Goal: Check status: Check status

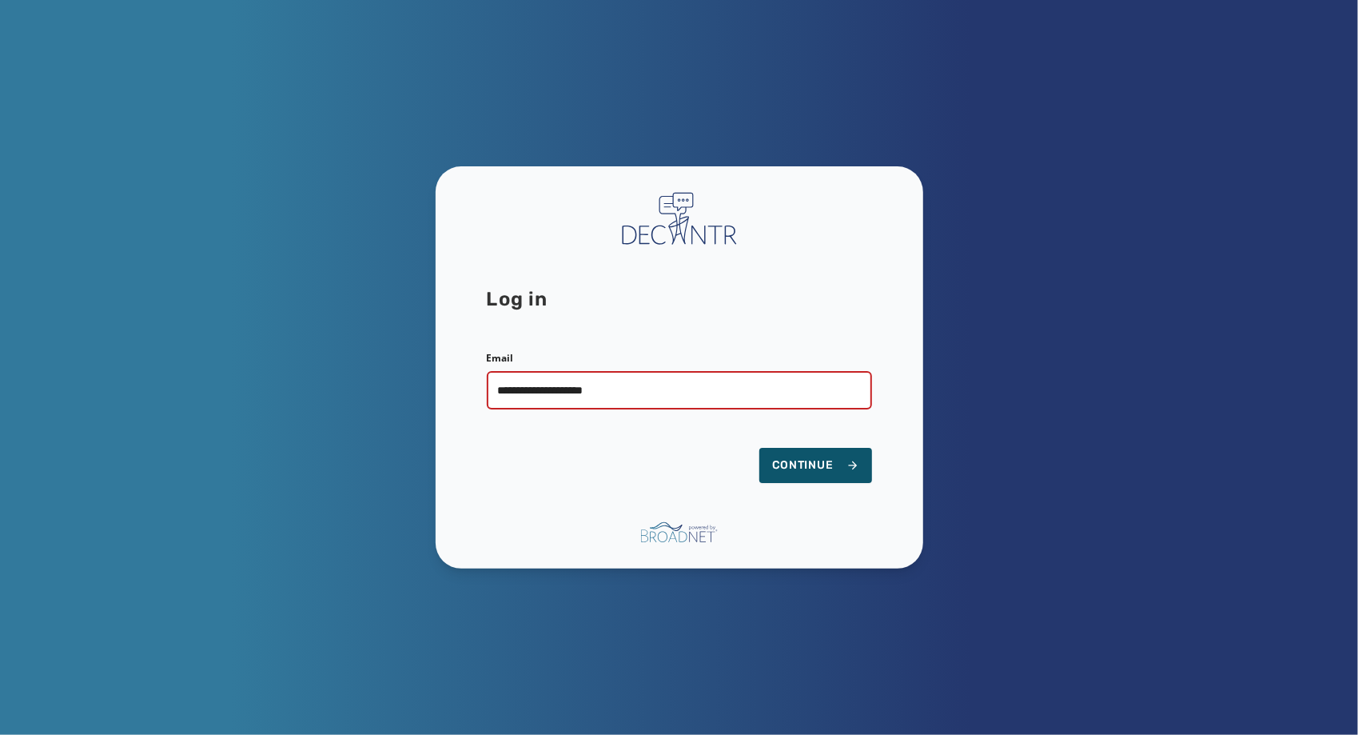
type input "**********"
click at [759, 448] on button "Continue" at bounding box center [815, 465] width 113 height 35
click at [828, 468] on span "Continue" at bounding box center [815, 465] width 87 height 16
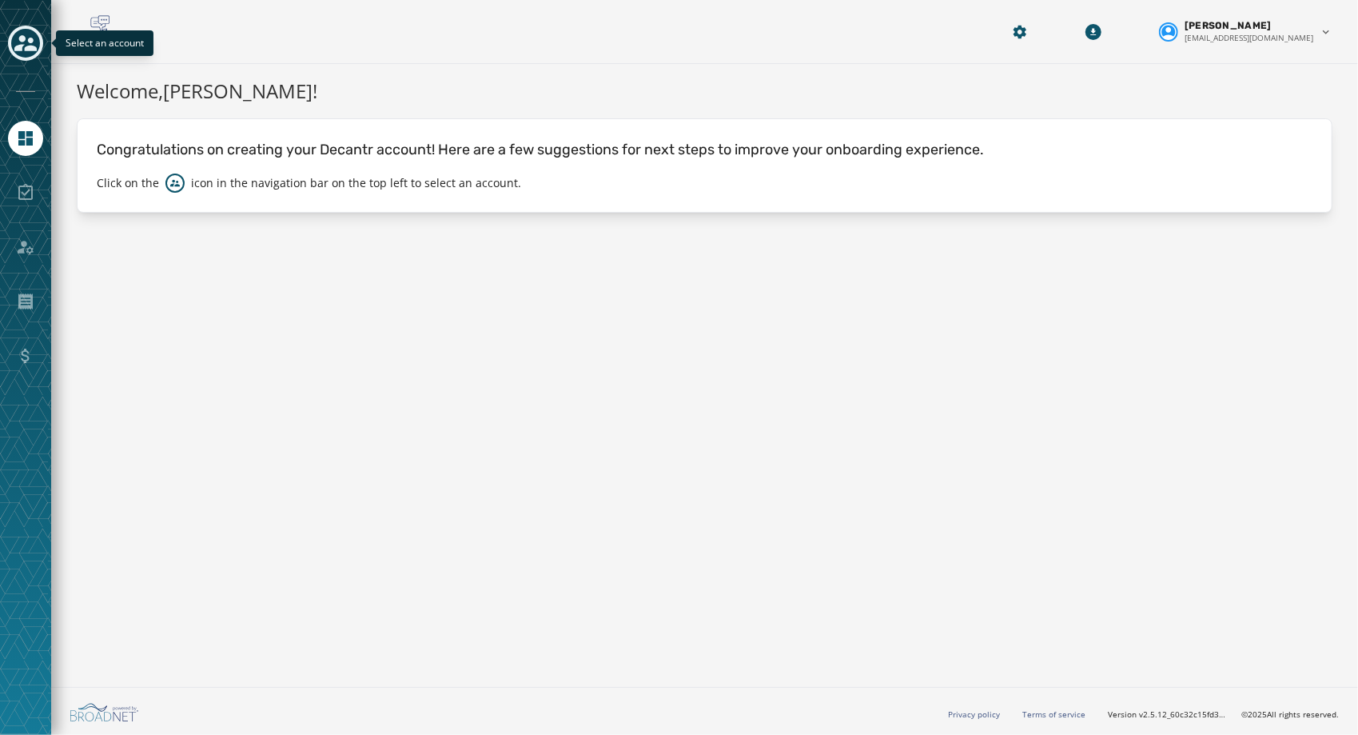
click at [23, 46] on icon "Toggle account select drawer" at bounding box center [25, 43] width 22 height 22
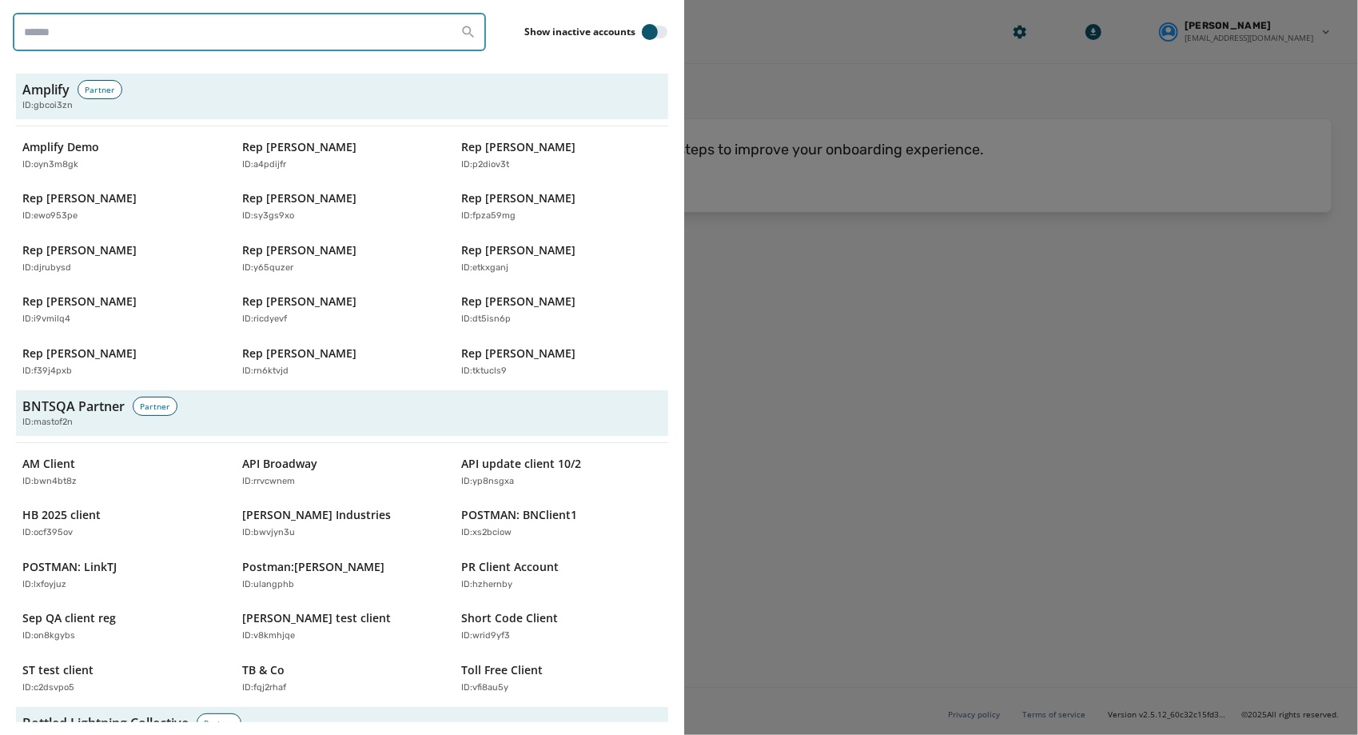
click at [100, 25] on input "search" at bounding box center [249, 32] width 473 height 38
click at [211, 29] on input "search" at bounding box center [249, 32] width 473 height 38
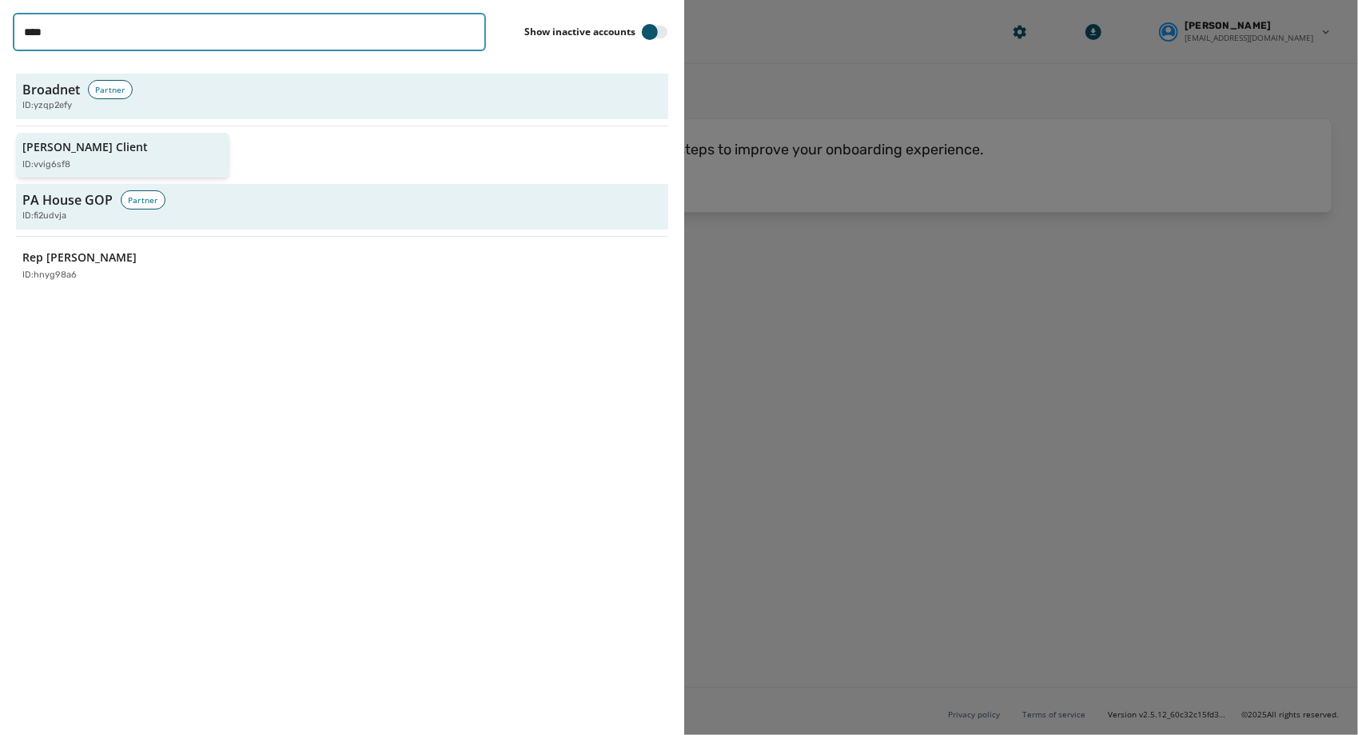
type input "****"
click at [88, 165] on div "ID: vvig6sf8" at bounding box center [114, 165] width 185 height 14
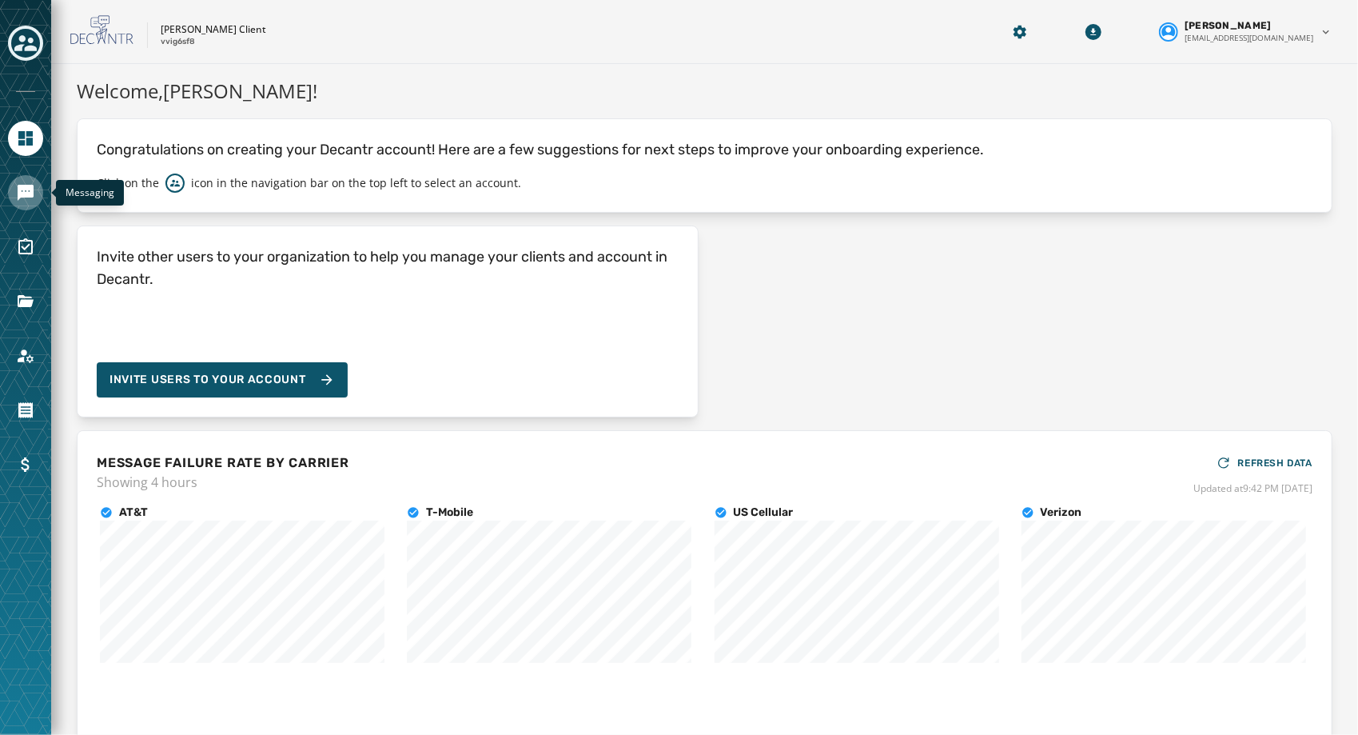
click at [37, 195] on link "Navigate to Messaging" at bounding box center [25, 192] width 35 height 35
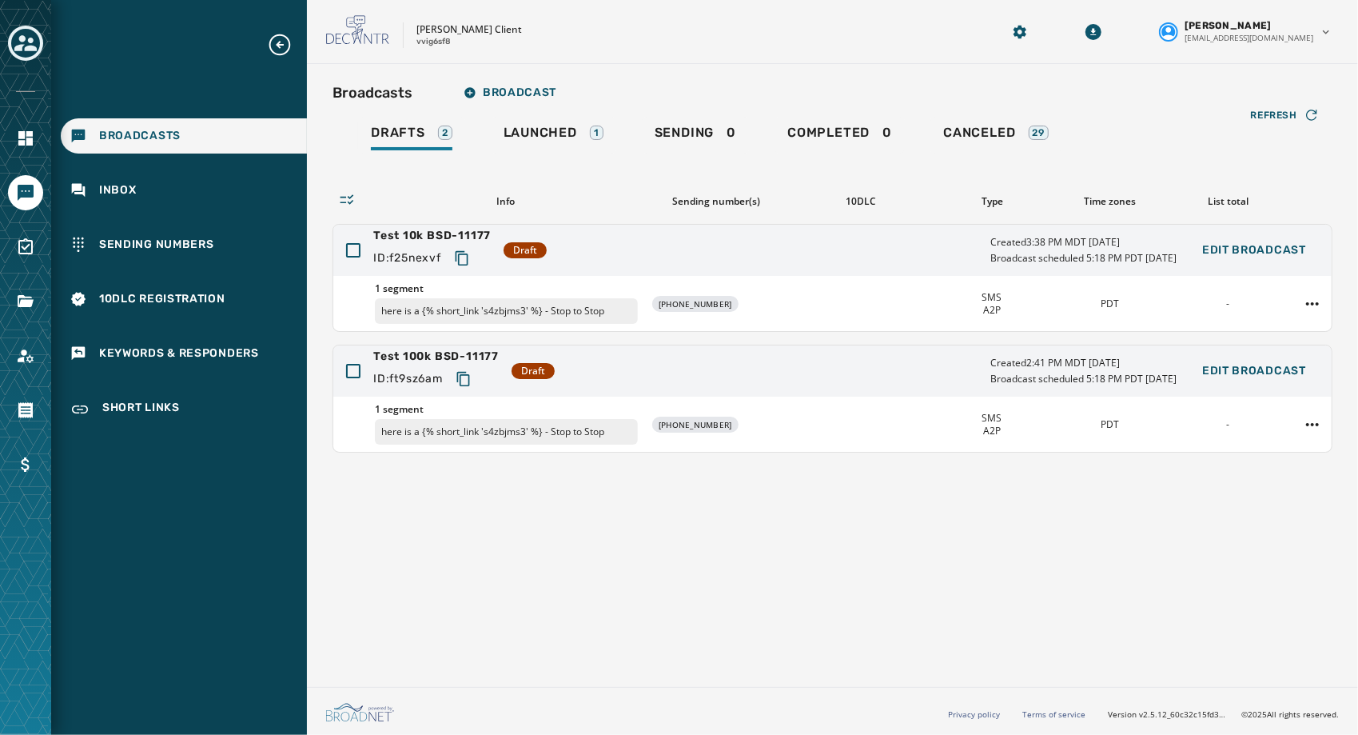
click at [281, 42] on icon "Expand sub nav menu" at bounding box center [280, 45] width 26 height 26
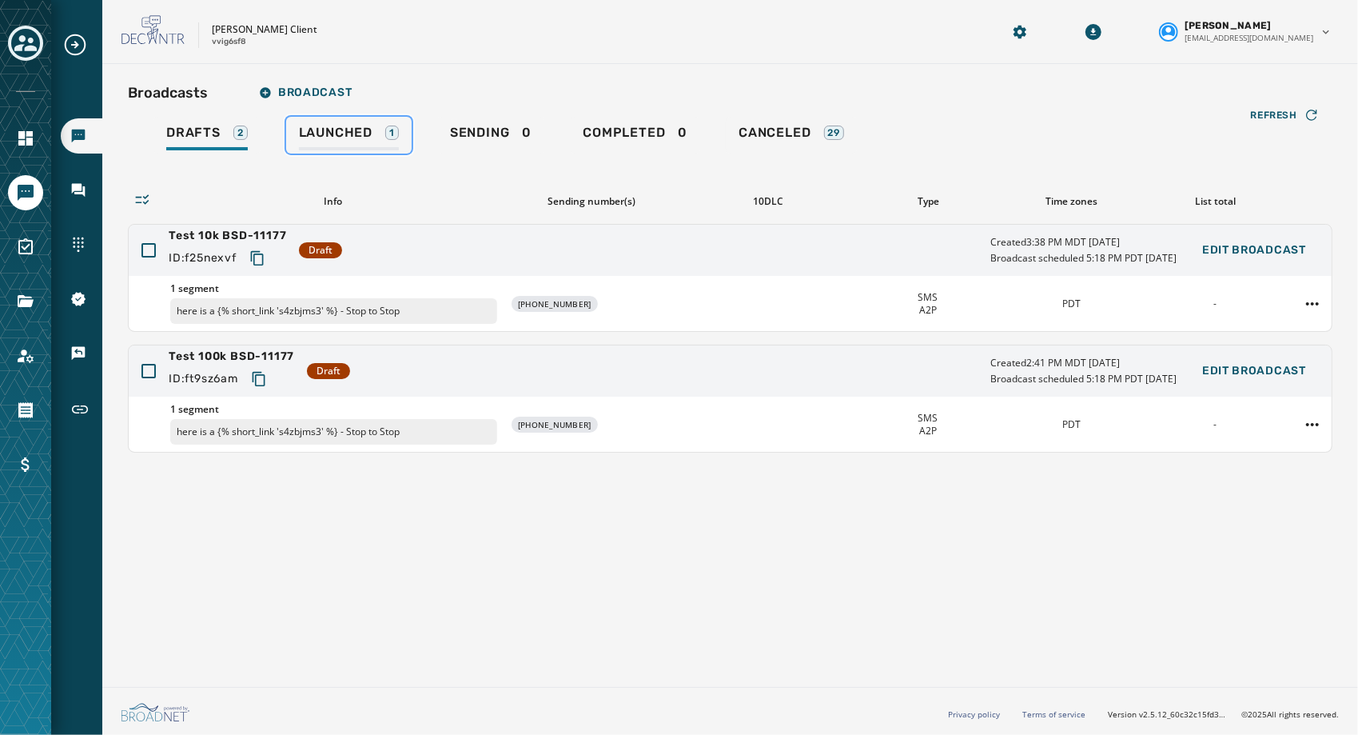
click at [349, 133] on span "Launched" at bounding box center [336, 133] width 74 height 16
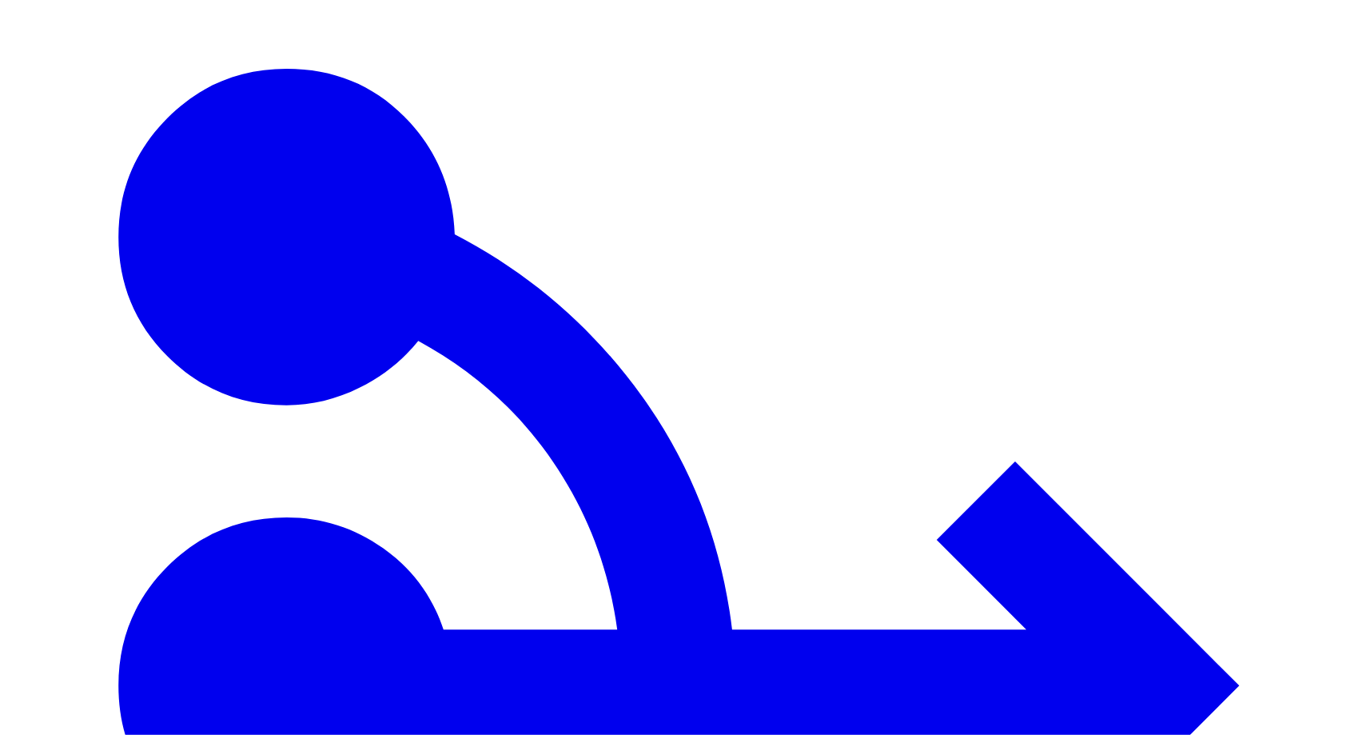
type input "****"
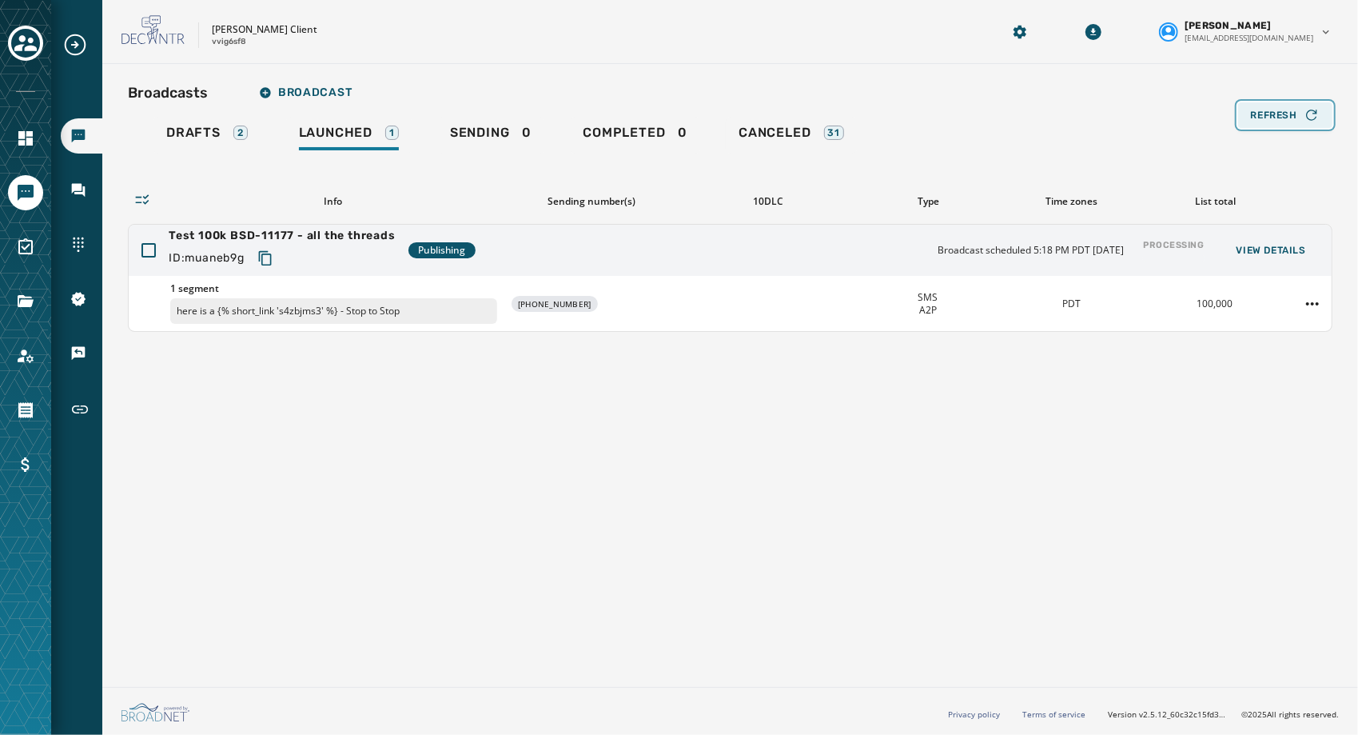
click at [1277, 117] on span "Refresh" at bounding box center [1274, 115] width 46 height 13
click at [1169, 250] on div "Processing" at bounding box center [1174, 251] width 74 height 36
click at [1297, 113] on span "Refresh" at bounding box center [1274, 115] width 46 height 13
click at [1291, 127] on button "Refresh" at bounding box center [1285, 115] width 94 height 26
click at [1012, 545] on div "Broadcasts Broadcast Drafts 2 Launched 1 Sending 0 Completed 0 Canceled 31 Refr…" at bounding box center [730, 372] width 1256 height 616
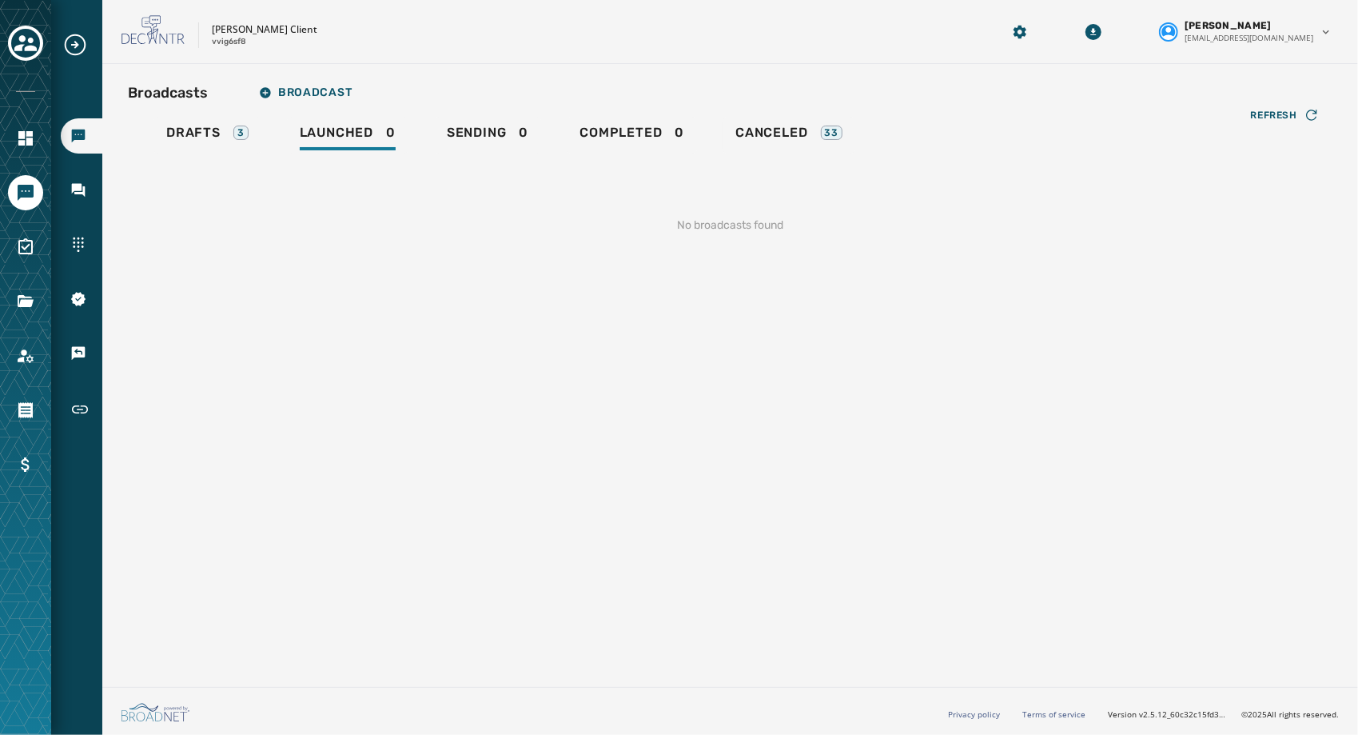
click at [606, 498] on div "Broadcasts Broadcast Drafts 3 Launched 0 Sending 0 Completed 0 Canceled 33 Refr…" at bounding box center [730, 372] width 1256 height 616
click at [1280, 108] on div "Refresh" at bounding box center [1285, 115] width 69 height 16
